Goal: Task Accomplishment & Management: Complete application form

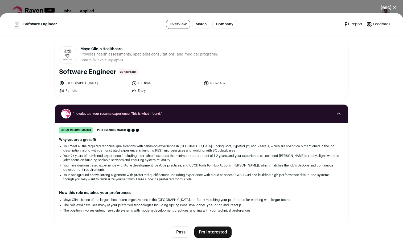
click at [208, 230] on button "I'm Interested" at bounding box center [212, 231] width 37 height 11
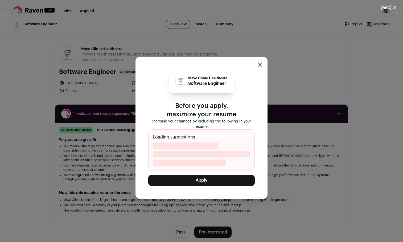
click at [214, 179] on button "Apply" at bounding box center [201, 179] width 107 height 11
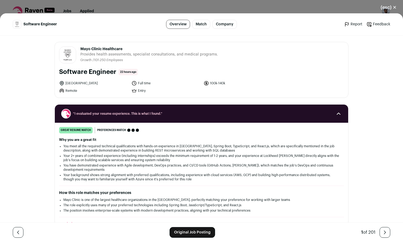
click at [229, 13] on header "Software Engineer Overview Match Company Report Feedback Report Feedback" at bounding box center [201, 24] width 403 height 22
click at [382, 9] on button "(esc) ✕" at bounding box center [388, 8] width 29 height 12
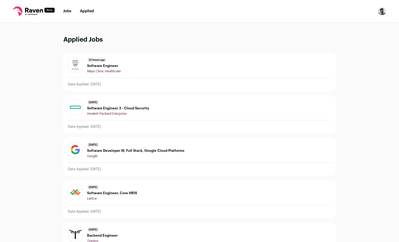
click at [67, 10] on link "Jobs" at bounding box center [67, 11] width 8 height 4
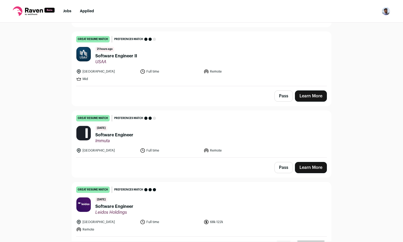
scroll to position [239, 0]
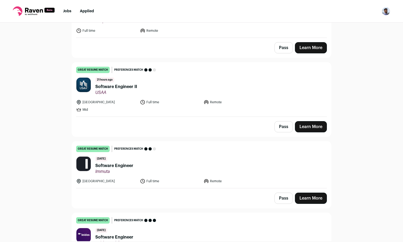
click at [308, 121] on link "Learn More" at bounding box center [311, 126] width 32 height 11
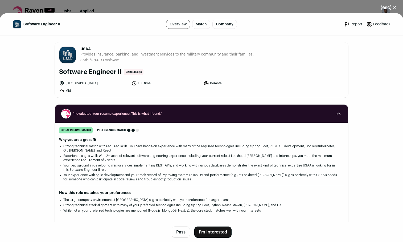
click at [210, 228] on button "I'm Interested" at bounding box center [212, 231] width 37 height 11
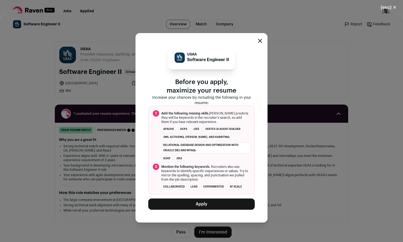
click at [211, 200] on button "Apply" at bounding box center [201, 203] width 107 height 11
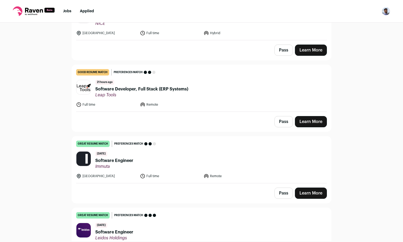
scroll to position [171, 0]
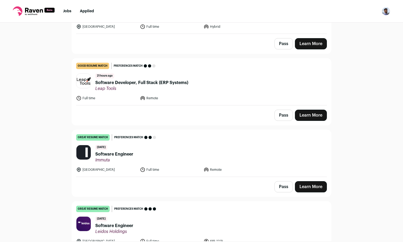
click at [177, 80] on span "Software Developer, Full Stack (ERP Systems)" at bounding box center [141, 82] width 93 height 6
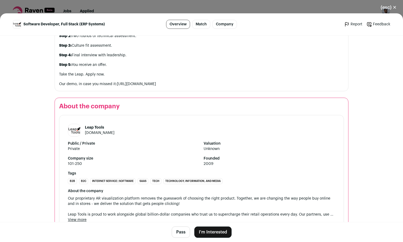
scroll to position [681, 0]
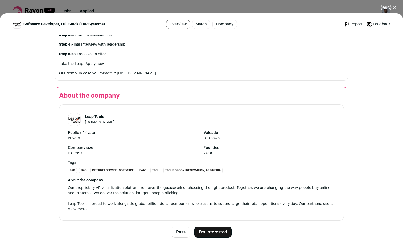
click at [214, 227] on button "I'm Interested" at bounding box center [212, 231] width 37 height 11
